Goal: Use online tool/utility: Utilize a website feature to perform a specific function

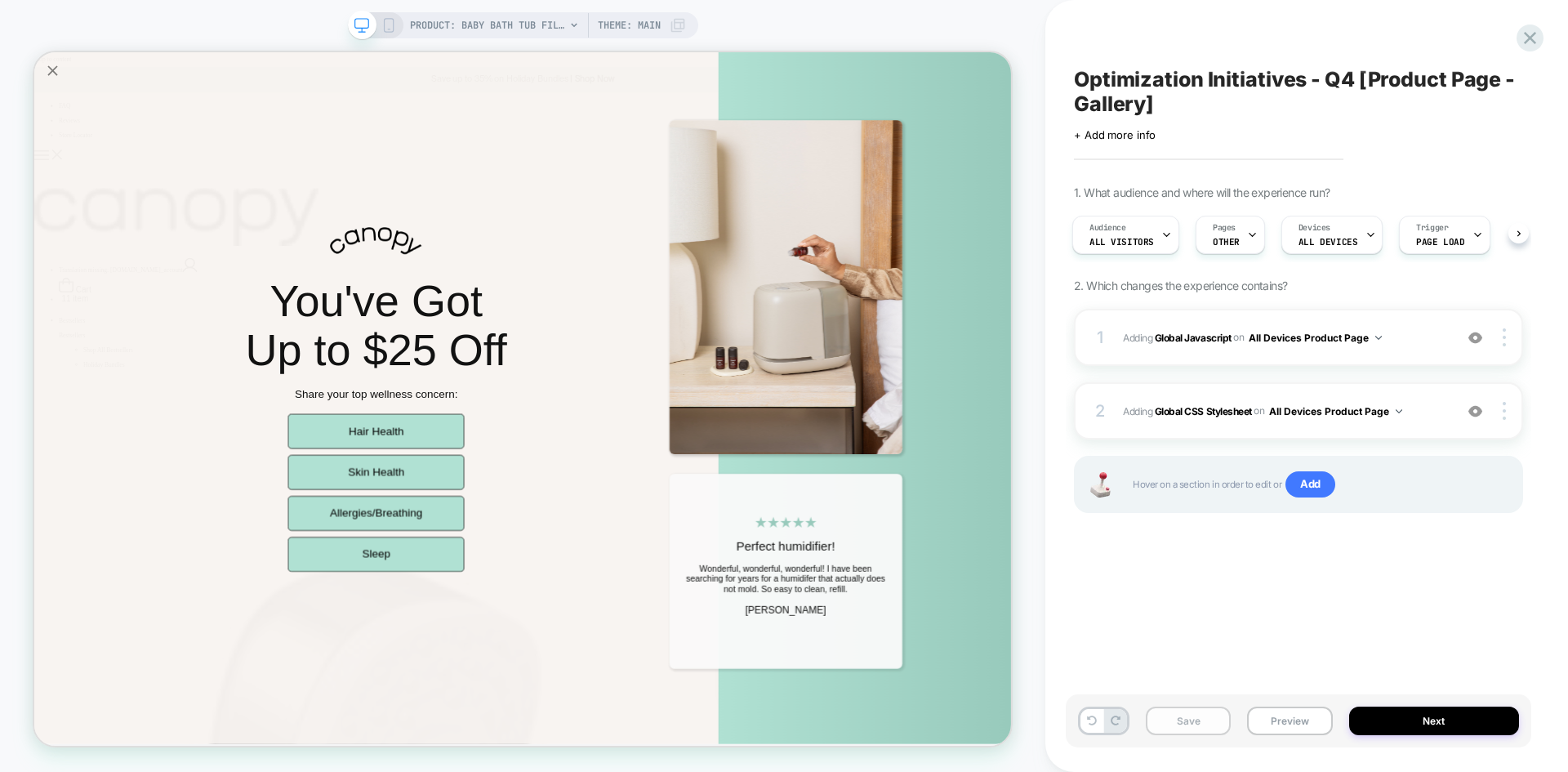
click at [1183, 716] on button "Save" at bounding box center [1188, 721] width 85 height 29
click at [1292, 719] on button "Preview" at bounding box center [1290, 721] width 85 height 29
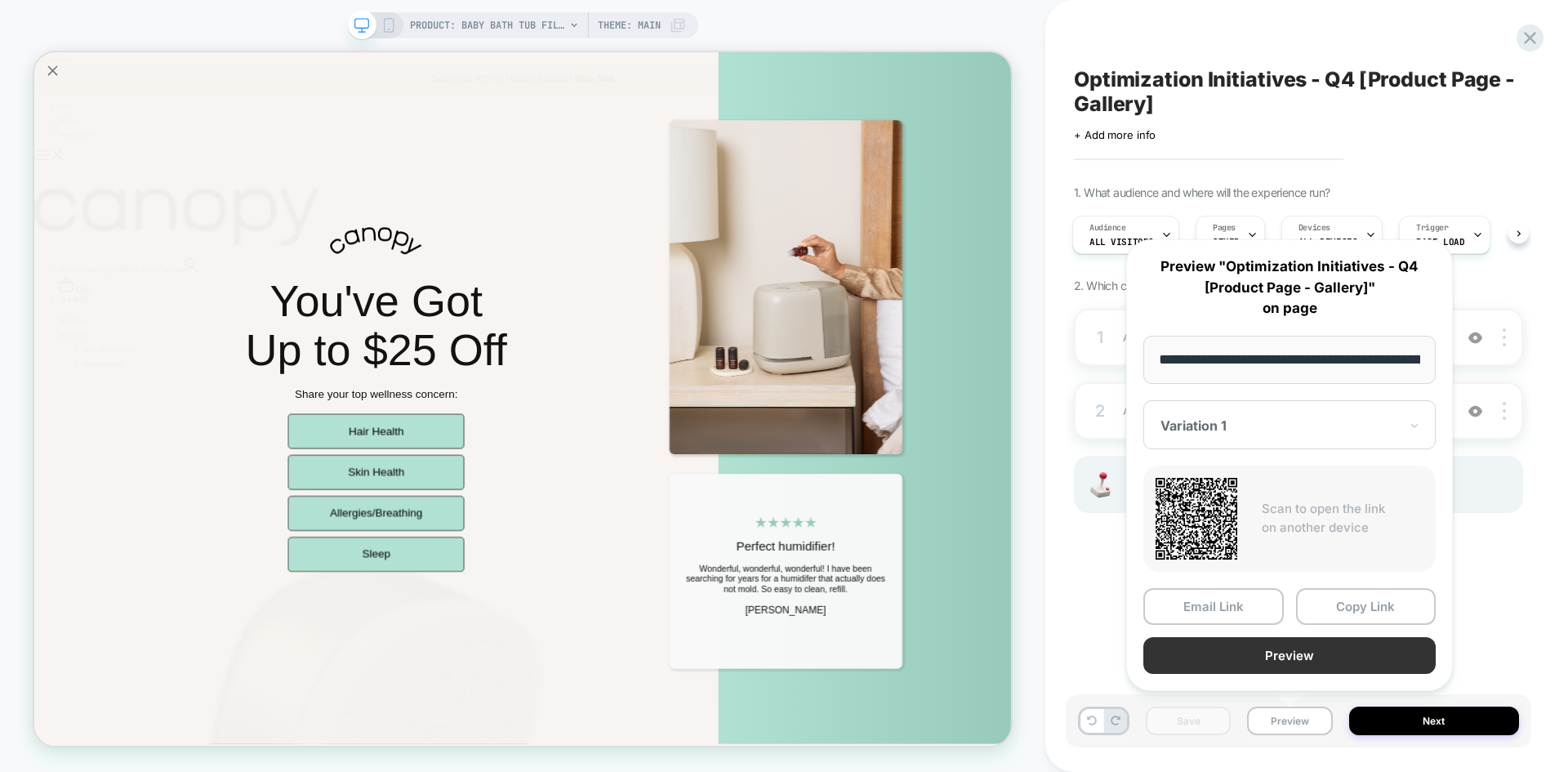
click at [1246, 673] on button "Preview" at bounding box center [1290, 656] width 292 height 37
